Goal: Find specific page/section: Find specific page/section

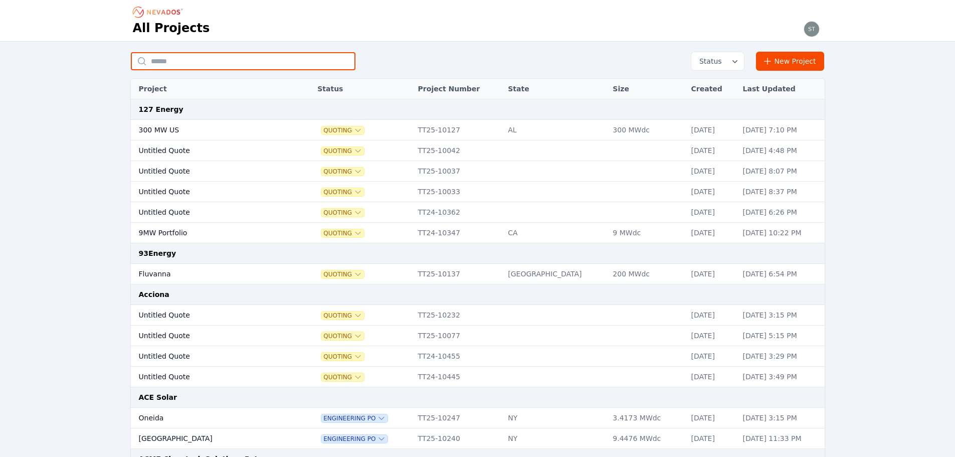
click at [268, 63] on input "text" at bounding box center [243, 61] width 225 height 18
type input "**********"
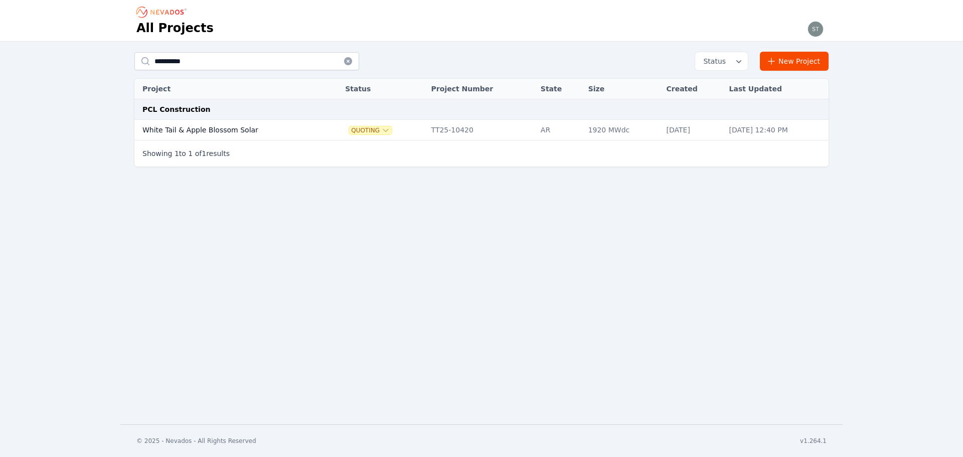
click at [206, 125] on td "White Tail & Apple Blossom Solar" at bounding box center [229, 130] width 191 height 21
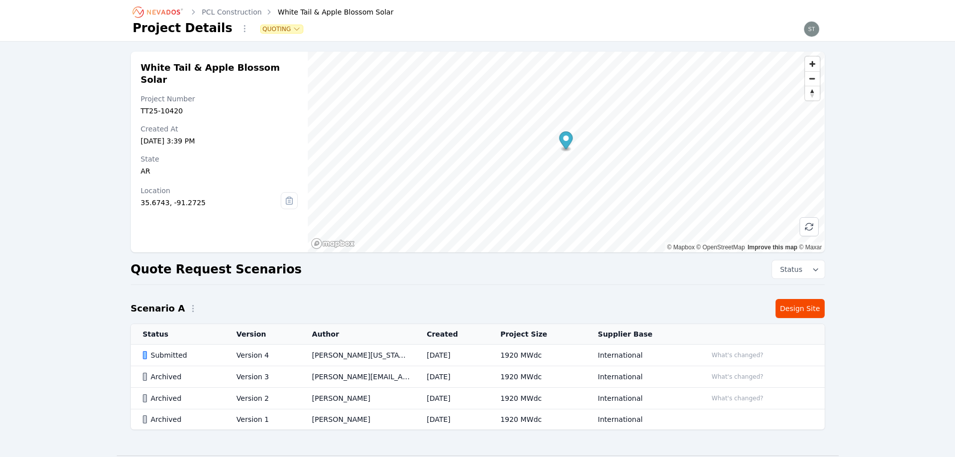
click at [407, 354] on td "[PERSON_NAME][US_STATE]" at bounding box center [357, 355] width 115 height 22
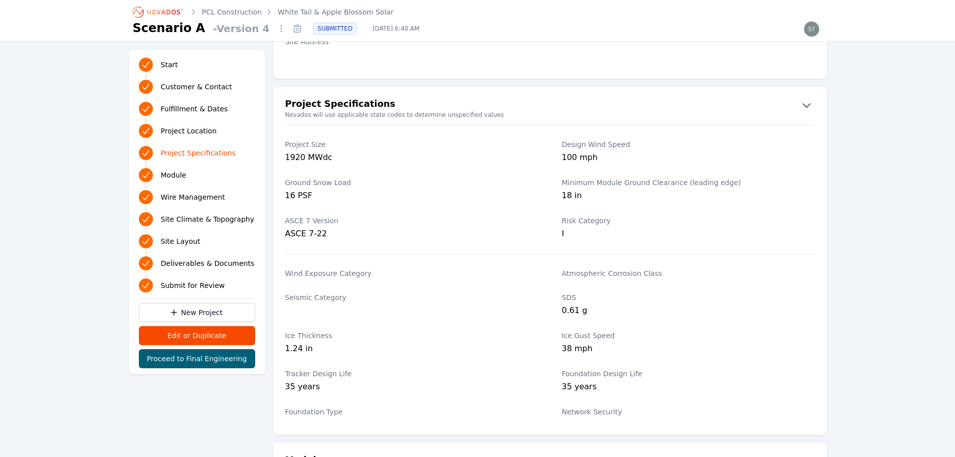
scroll to position [702, 0]
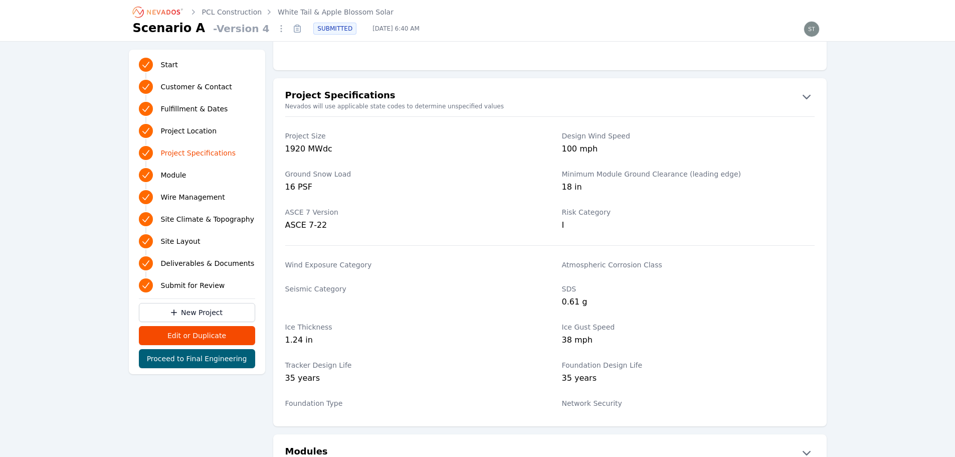
click at [156, 6] on icon "Breadcrumb" at bounding box center [158, 12] width 55 height 16
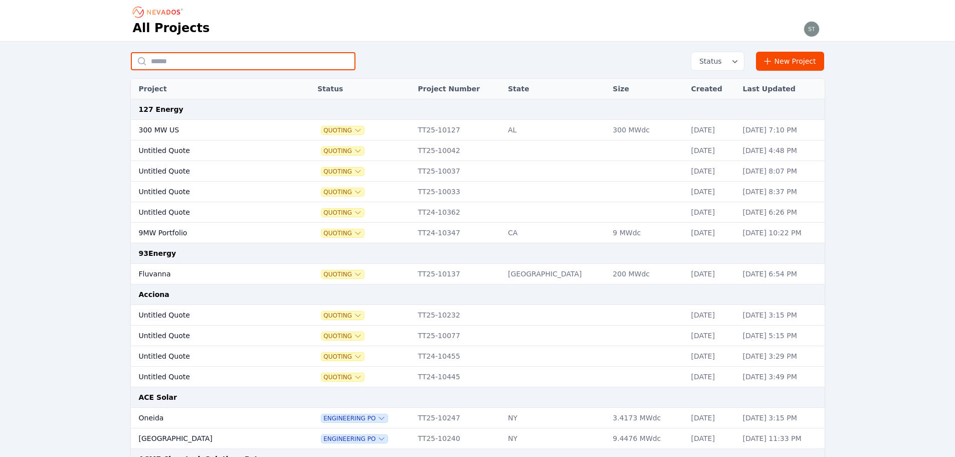
click at [251, 61] on input "text" at bounding box center [243, 61] width 225 height 18
type input "*********"
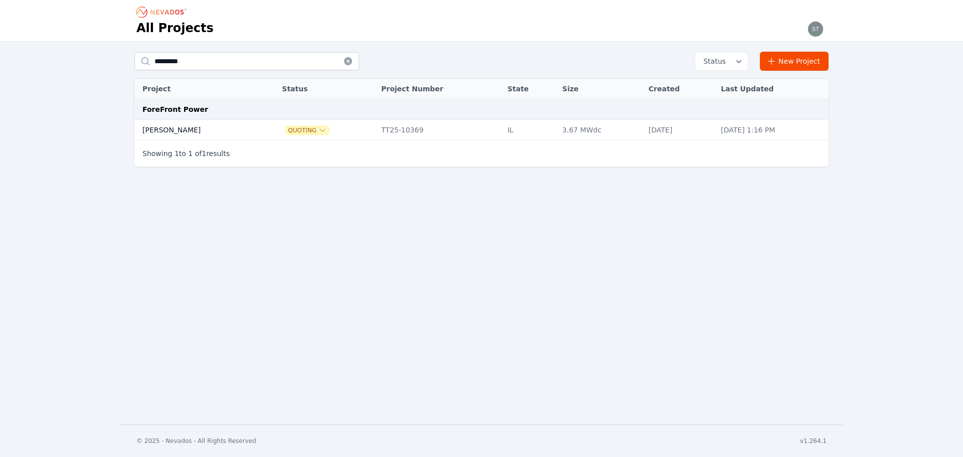
click at [195, 129] on td "[PERSON_NAME]" at bounding box center [196, 130] width 125 height 21
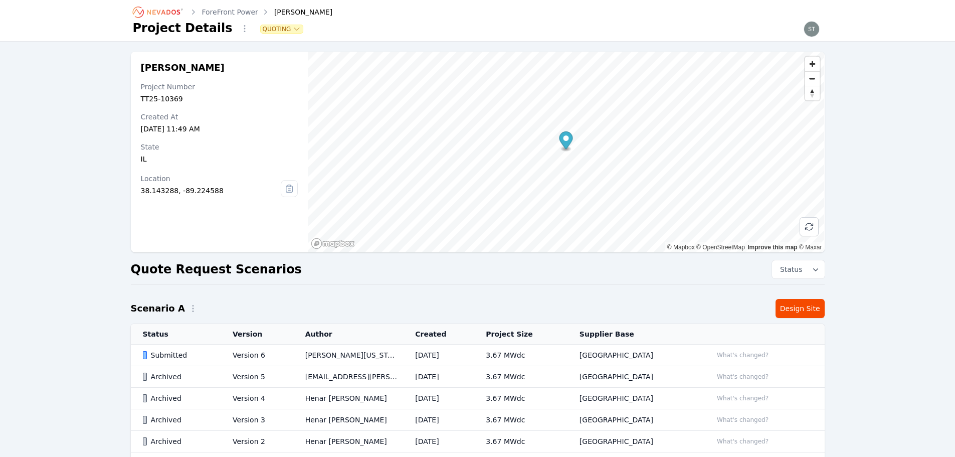
click at [372, 361] on td "[PERSON_NAME][US_STATE]" at bounding box center [348, 355] width 110 height 22
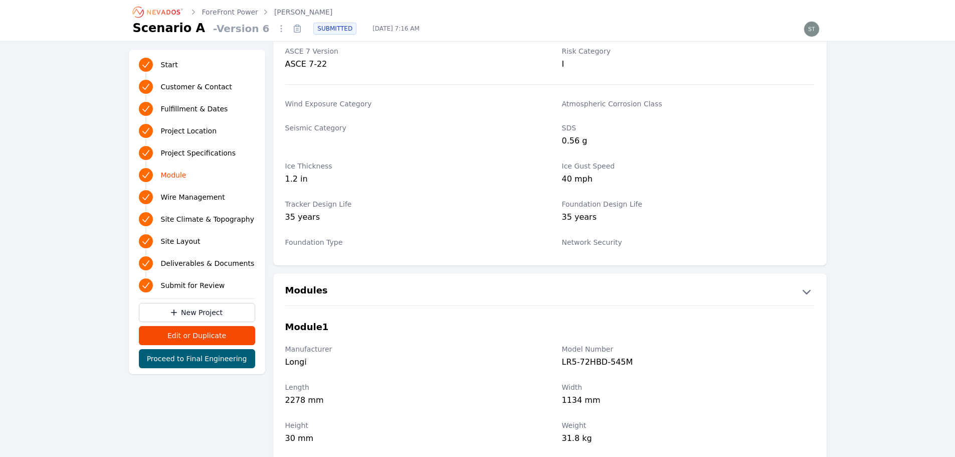
scroll to position [702, 0]
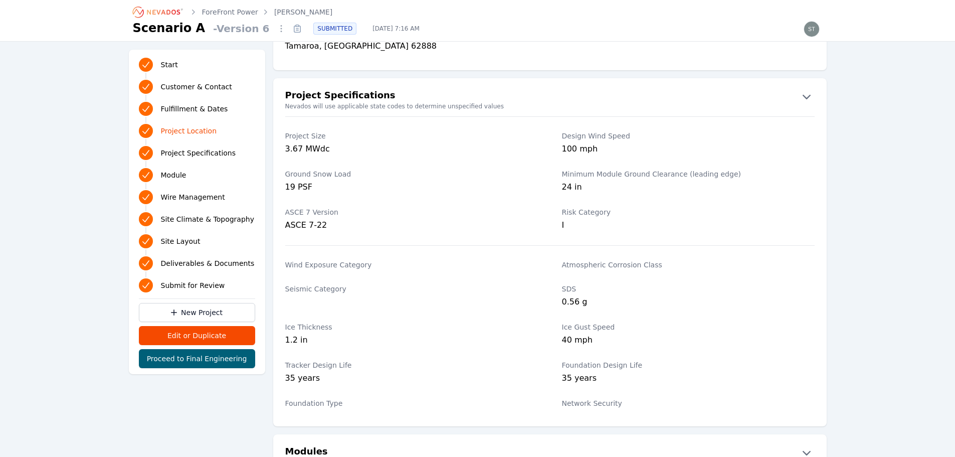
click at [178, 13] on icon "Breadcrumb" at bounding box center [158, 12] width 55 height 16
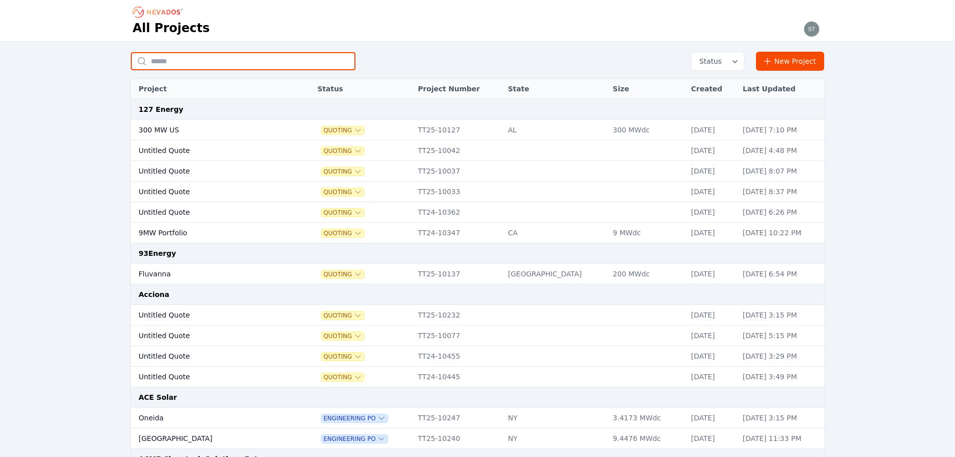
click at [281, 66] on input "text" at bounding box center [243, 61] width 225 height 18
type input "**********"
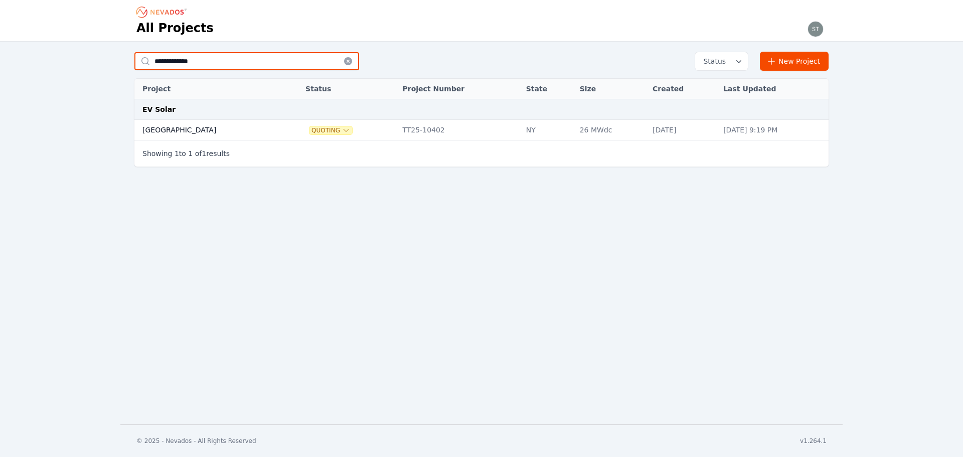
click at [220, 60] on input "**********" at bounding box center [246, 61] width 225 height 18
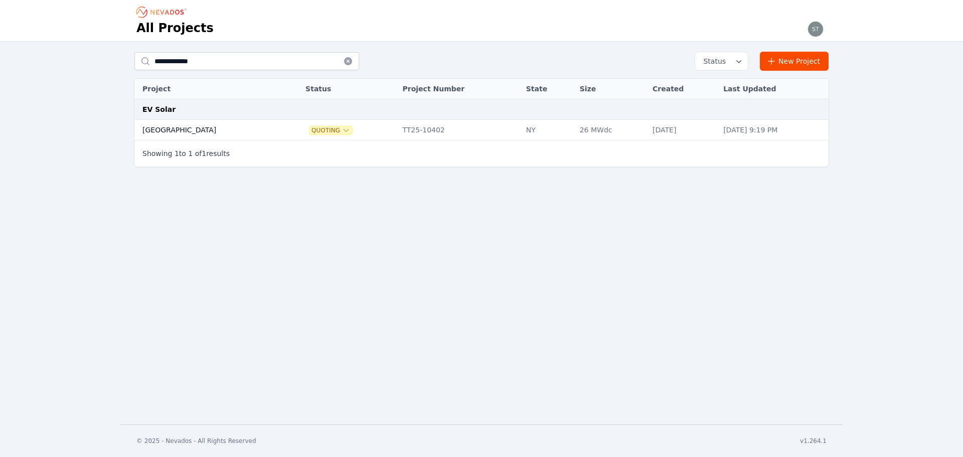
click at [217, 122] on td "[GEOGRAPHIC_DATA]" at bounding box center [208, 130] width 149 height 21
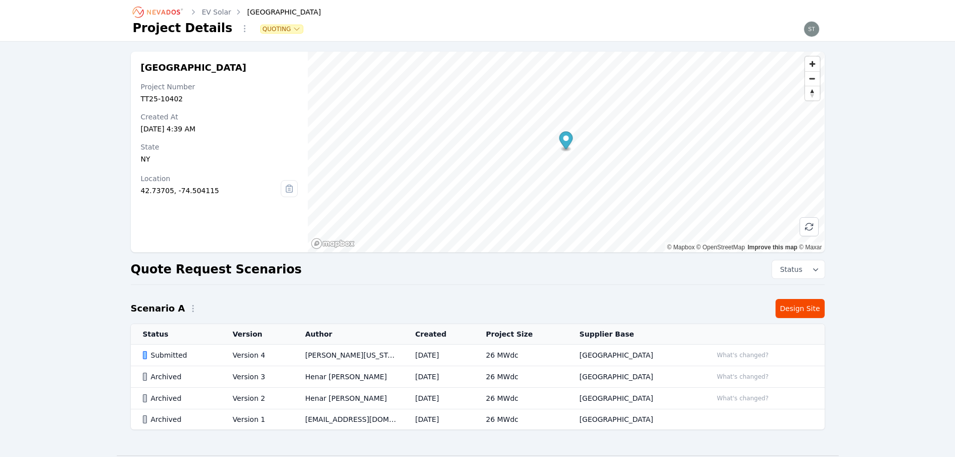
click at [323, 359] on td "[PERSON_NAME][US_STATE]" at bounding box center [348, 355] width 110 height 22
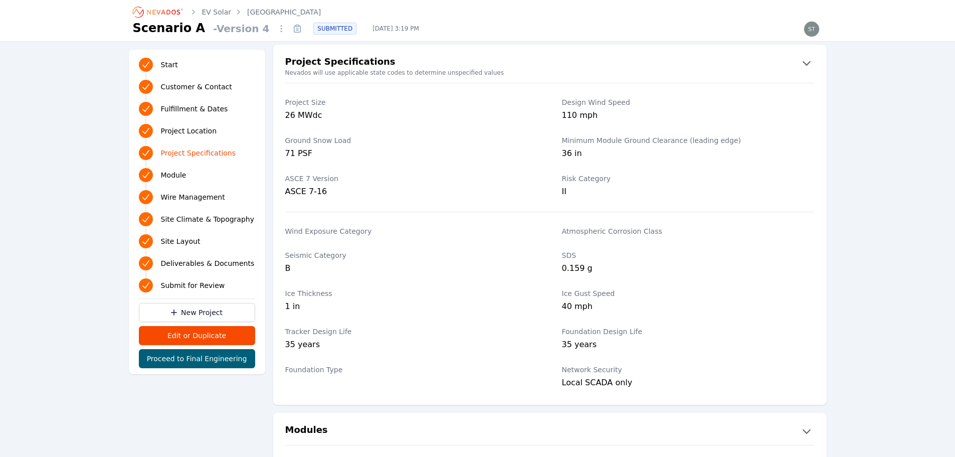
scroll to position [752, 0]
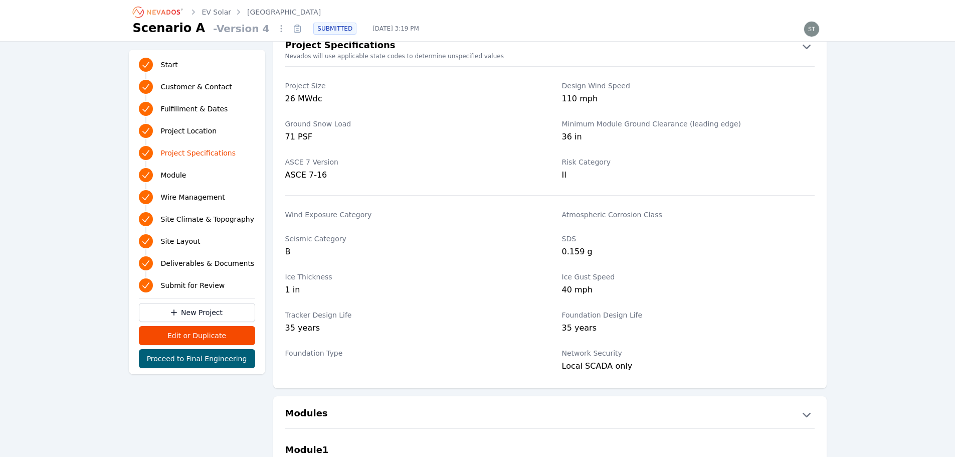
click at [146, 10] on icon "Breadcrumb" at bounding box center [158, 12] width 55 height 16
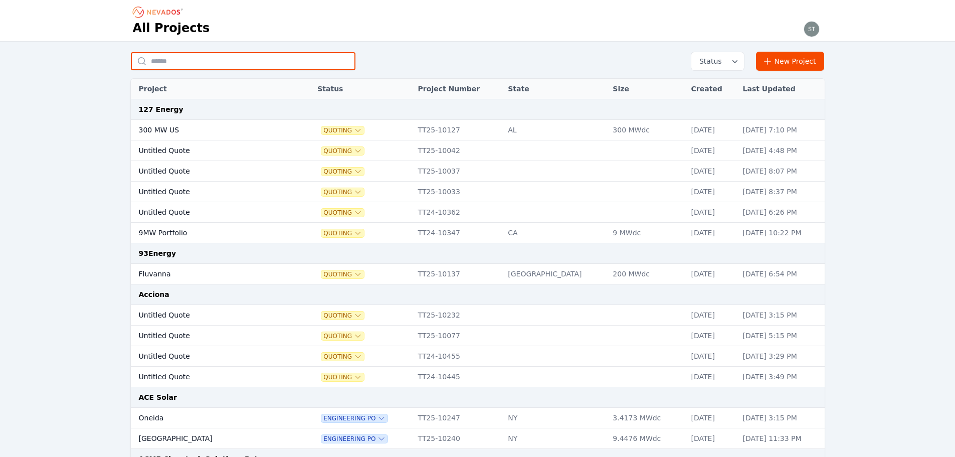
click at [239, 58] on input "text" at bounding box center [243, 61] width 225 height 18
type input "**********"
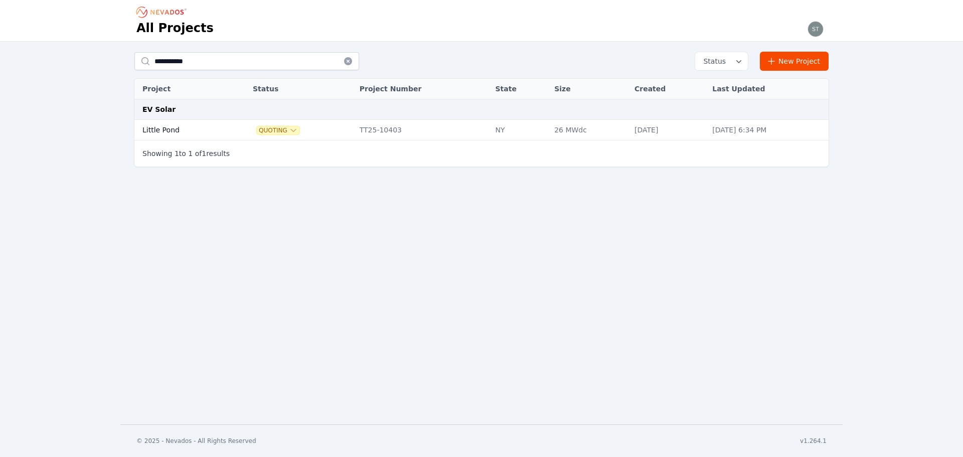
click at [203, 129] on td "Little Pond" at bounding box center [181, 130] width 94 height 21
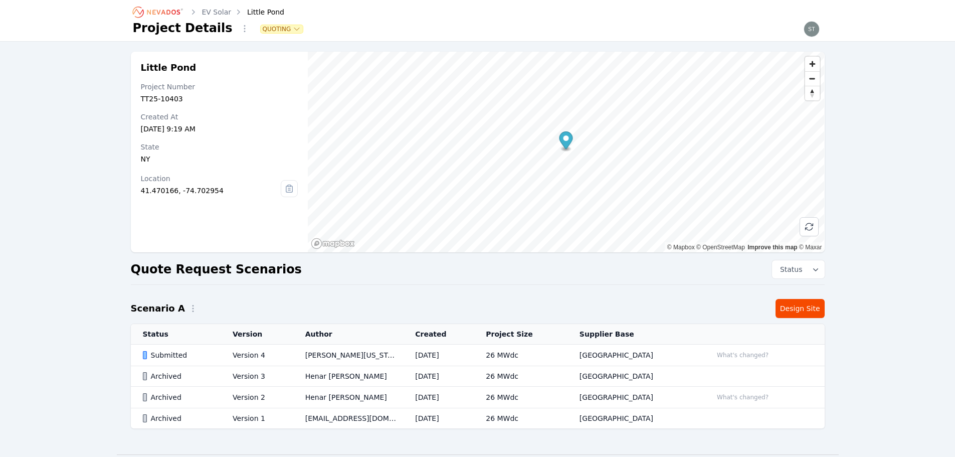
click at [401, 358] on td "[PERSON_NAME][US_STATE]" at bounding box center [348, 355] width 110 height 22
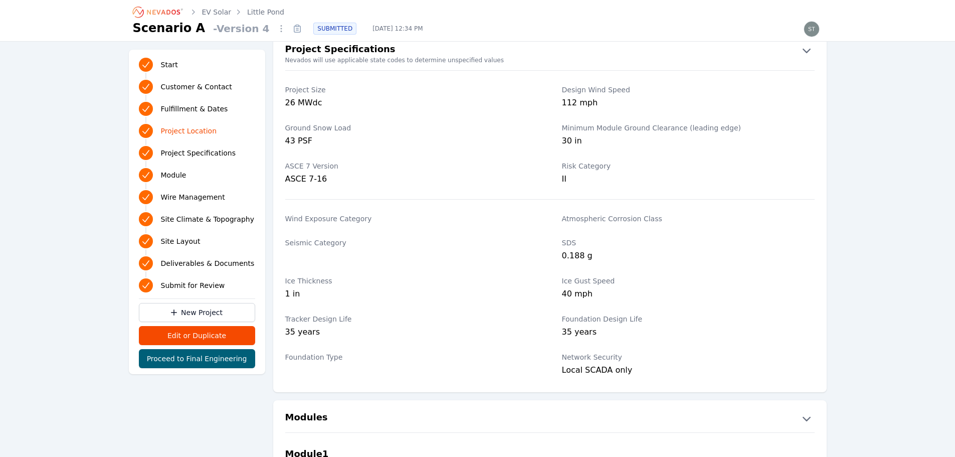
scroll to position [752, 0]
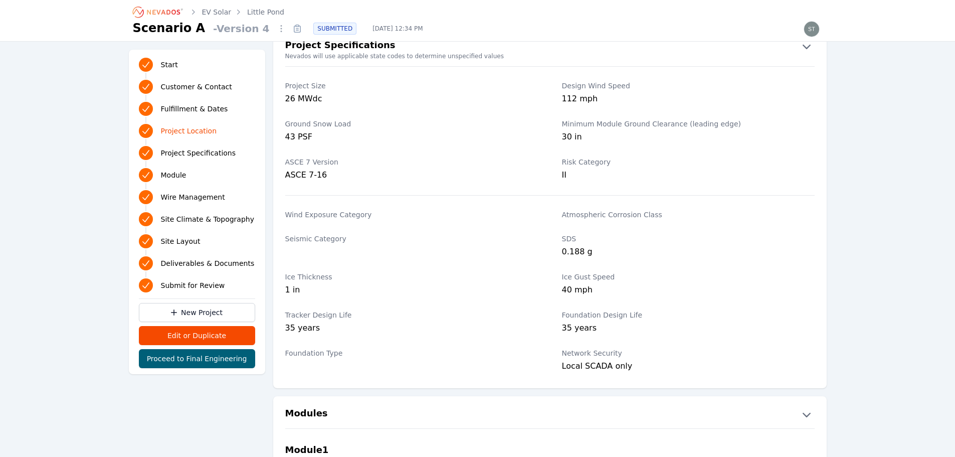
click at [171, 6] on icon "Breadcrumb" at bounding box center [158, 12] width 55 height 16
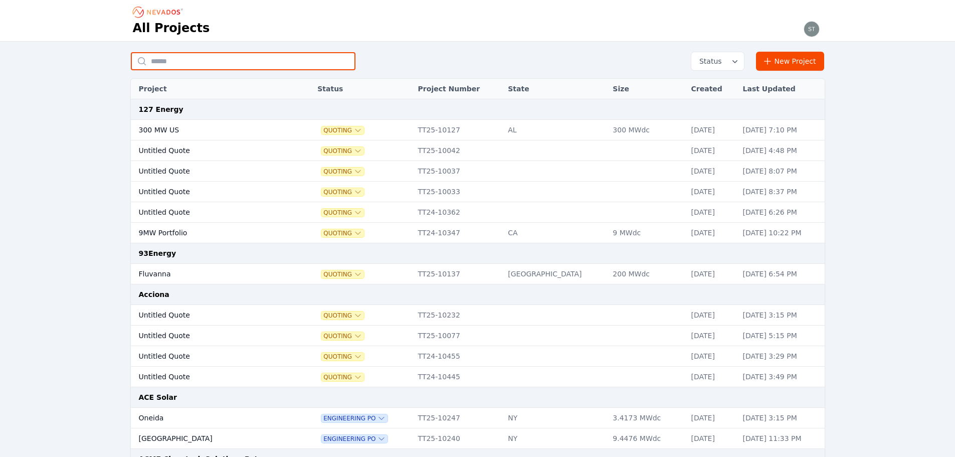
click at [279, 57] on input "text" at bounding box center [243, 61] width 225 height 18
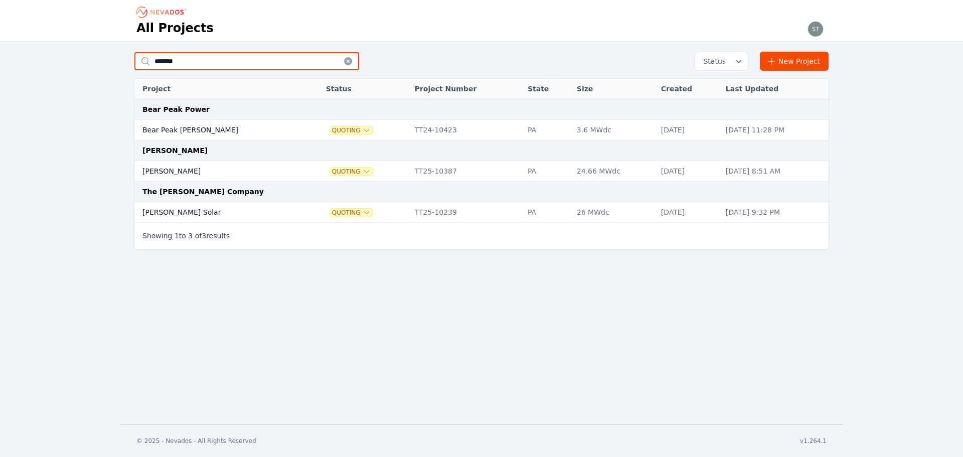
type input "*******"
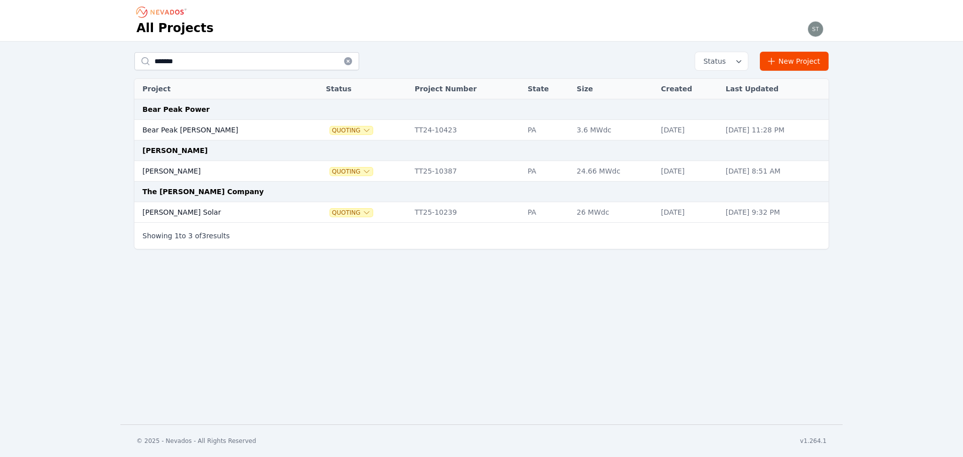
click at [210, 168] on td "[PERSON_NAME]" at bounding box center [219, 171] width 170 height 21
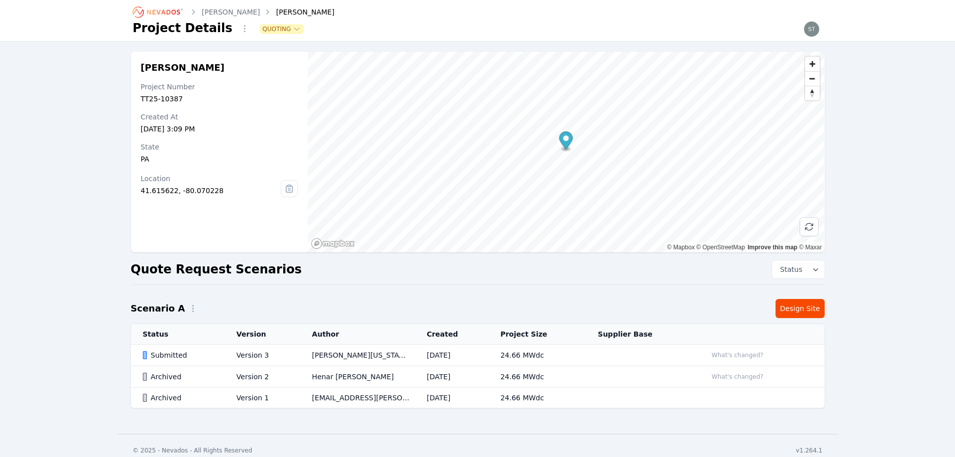
click at [291, 358] on td "Version 3" at bounding box center [263, 355] width 76 height 22
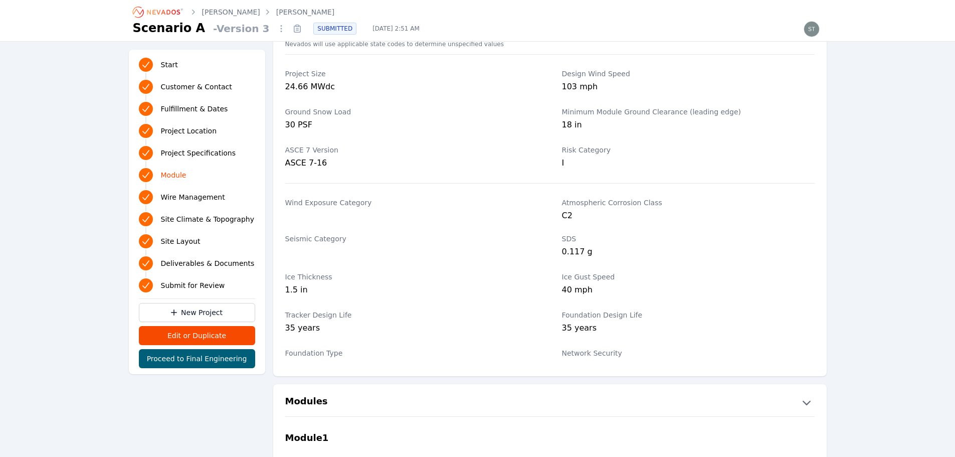
scroll to position [702, 0]
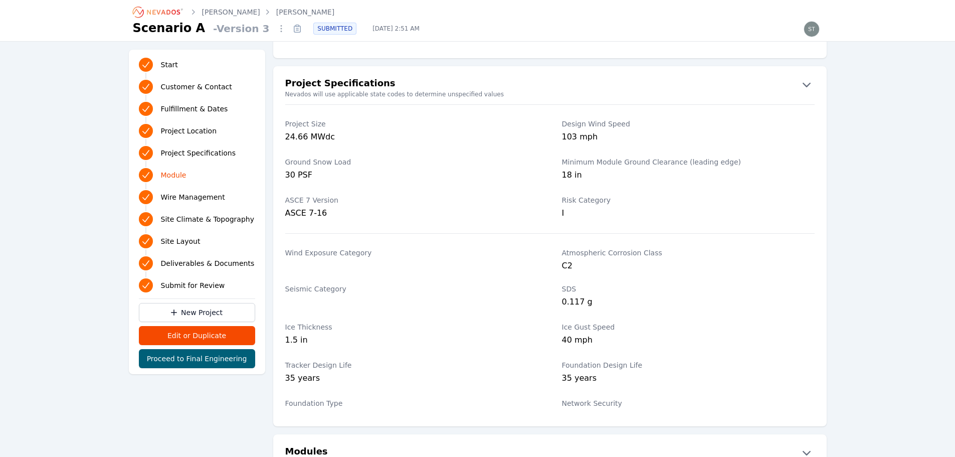
click at [166, 6] on icon "Breadcrumb" at bounding box center [158, 12] width 55 height 16
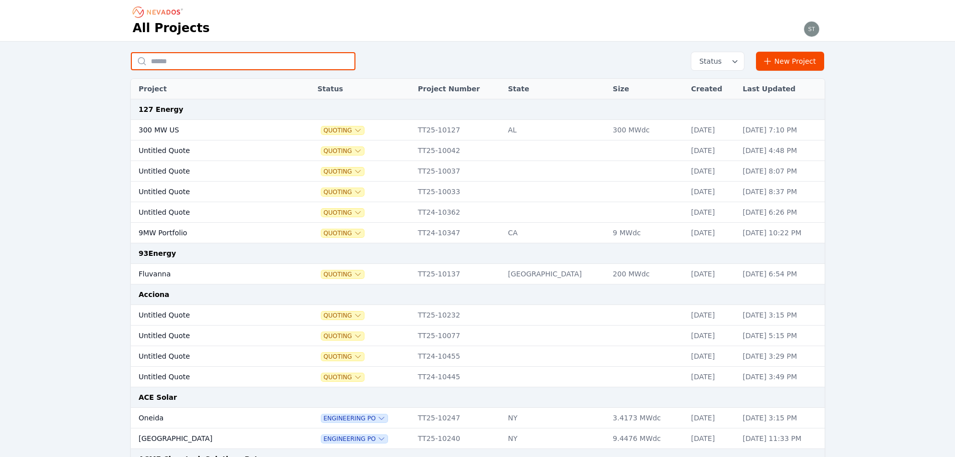
click at [286, 63] on input "text" at bounding box center [243, 61] width 225 height 18
type input "**********"
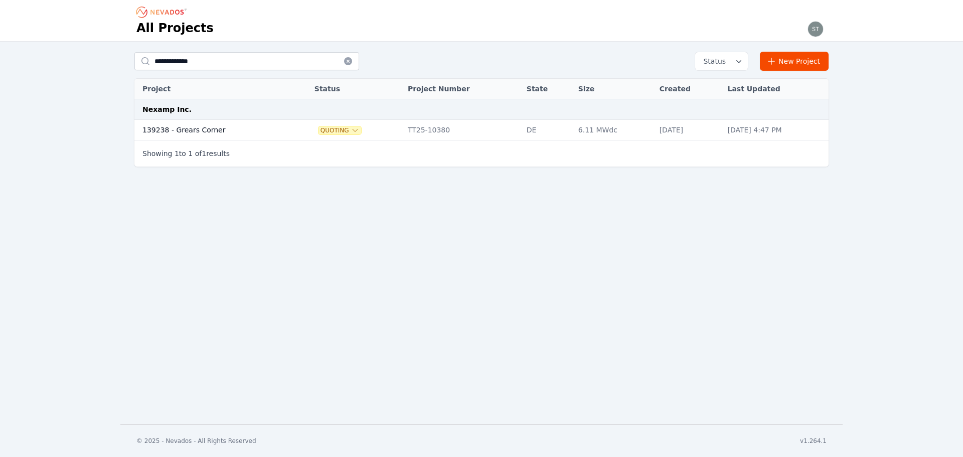
click at [258, 120] on td "139238 - Grears Corner" at bounding box center [213, 130] width 158 height 21
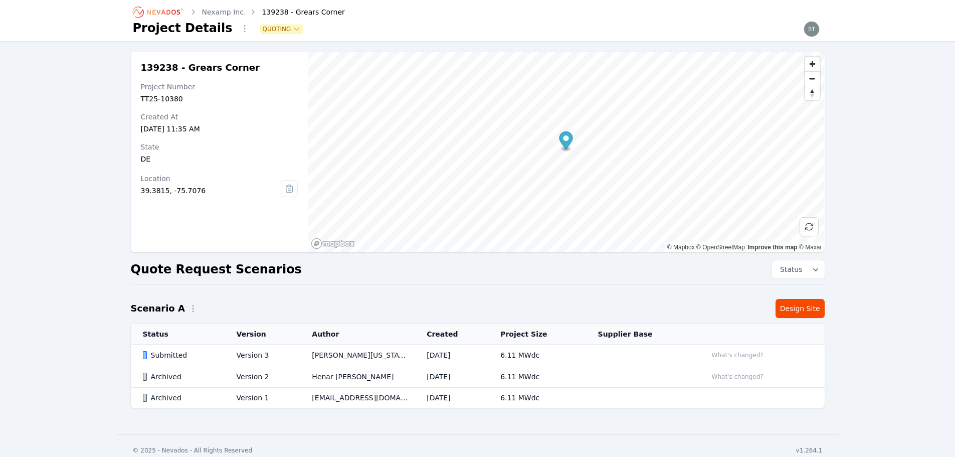
click at [405, 355] on td "[PERSON_NAME][US_STATE]" at bounding box center [357, 355] width 115 height 22
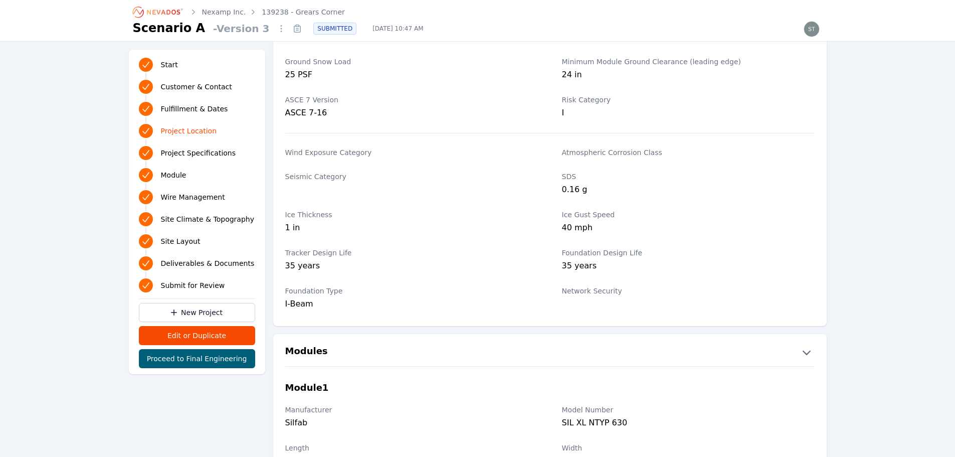
scroll to position [752, 0]
